Goal: Complete application form

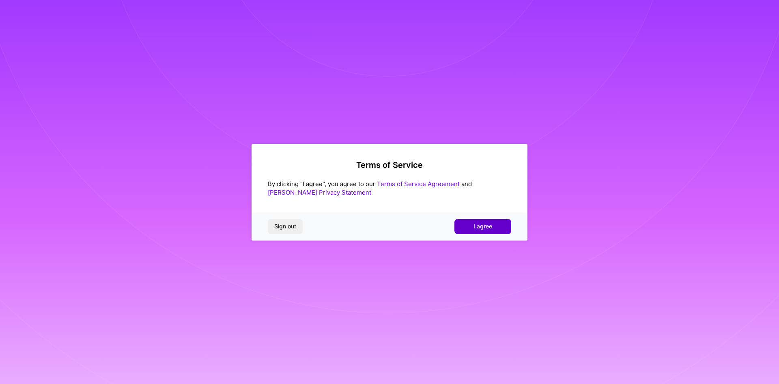
click at [481, 227] on span "I agree" at bounding box center [483, 226] width 19 height 8
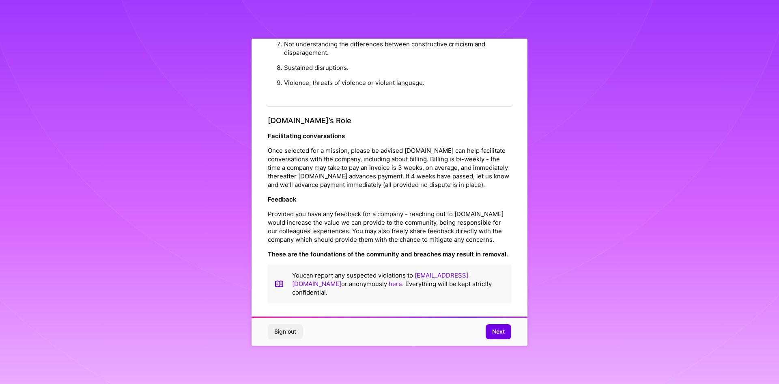
scroll to position [4, 0]
click at [495, 331] on span "Next" at bounding box center [498, 331] width 13 height 8
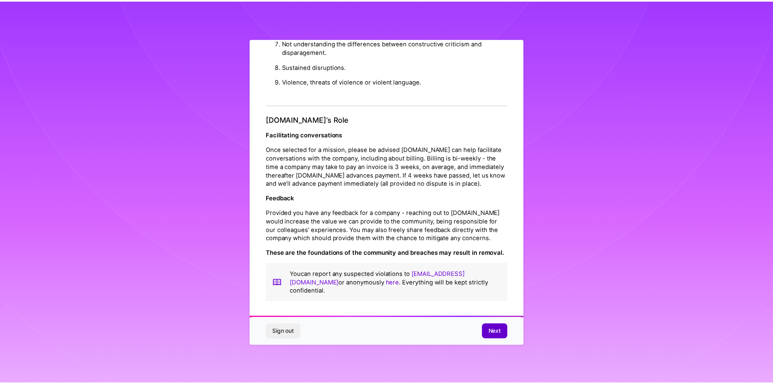
scroll to position [0, 0]
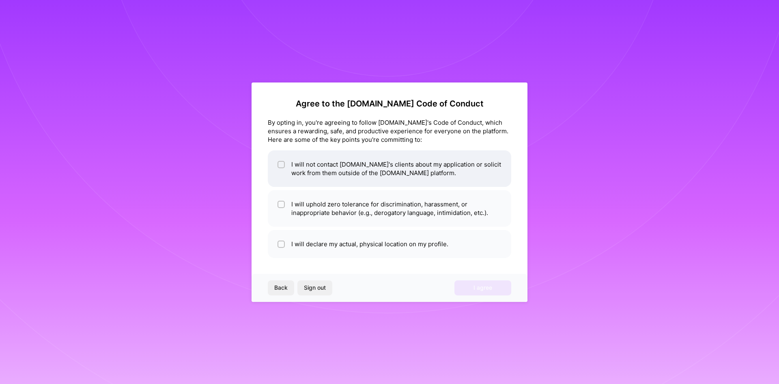
click at [283, 166] on input "checkbox" at bounding box center [282, 165] width 6 height 6
checkbox input "true"
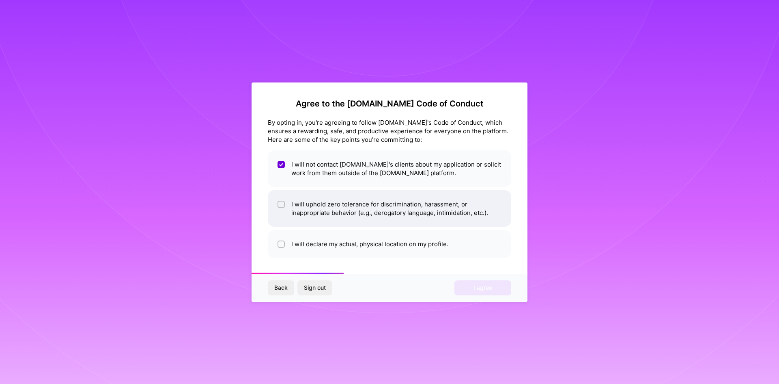
click at [283, 204] on input "checkbox" at bounding box center [282, 205] width 6 height 6
checkbox input "true"
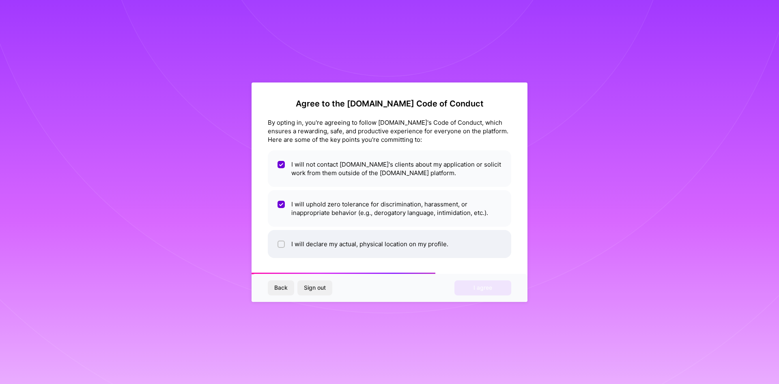
click at [278, 244] on div at bounding box center [281, 243] width 7 height 7
checkbox input "true"
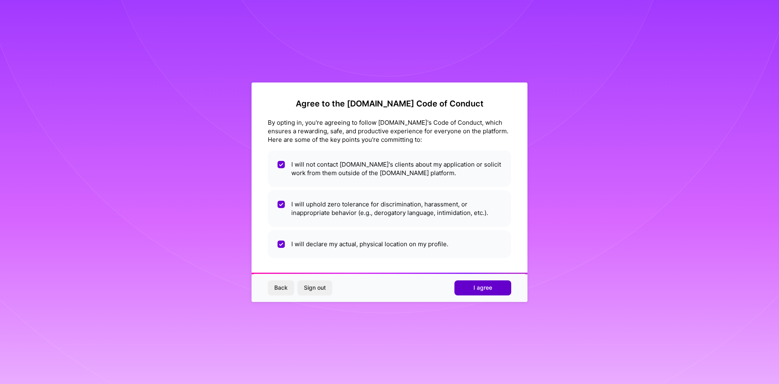
click at [477, 289] on span "I agree" at bounding box center [483, 287] width 19 height 8
